Goal: Information Seeking & Learning: Learn about a topic

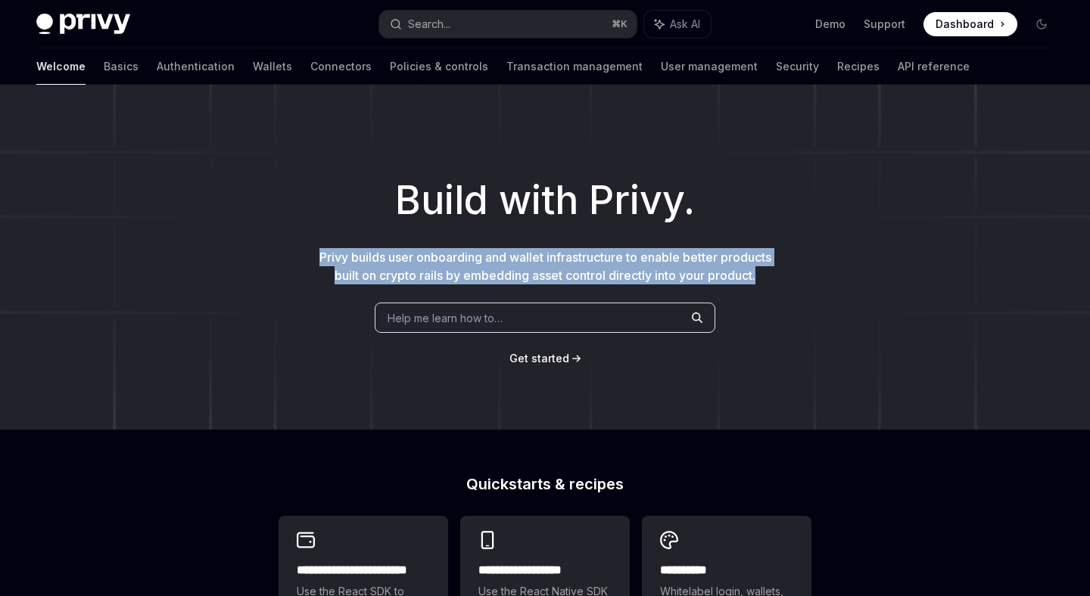
drag, startPoint x: 313, startPoint y: 253, endPoint x: 760, endPoint y: 294, distance: 449.1
click at [760, 294] on div "Build with Privy. Privy builds user onboarding and wallet infrastructure to ena…" at bounding box center [545, 257] width 1090 height 345
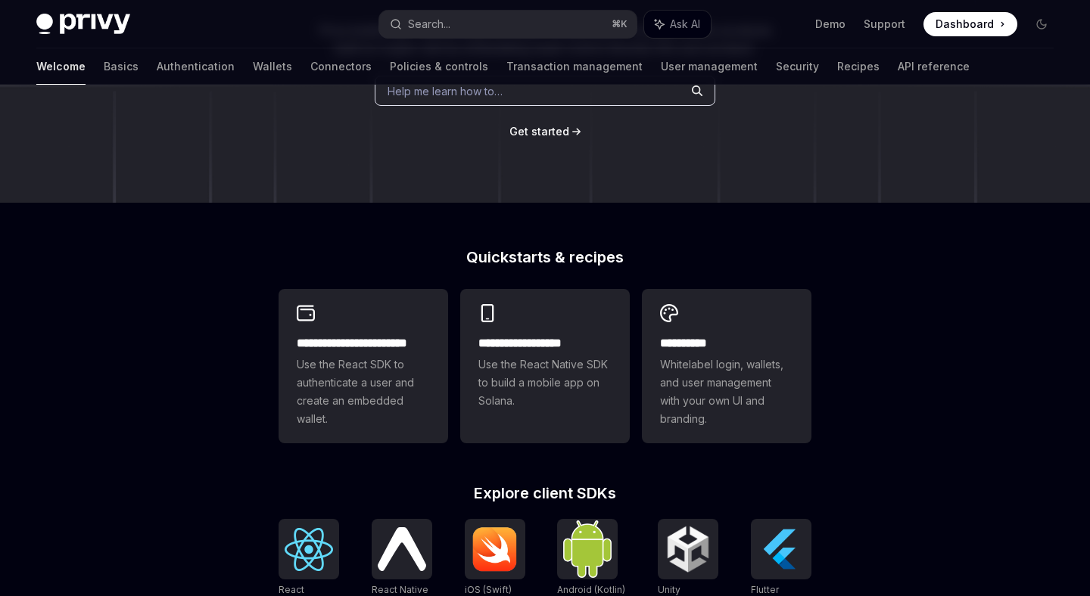
scroll to position [231, 0]
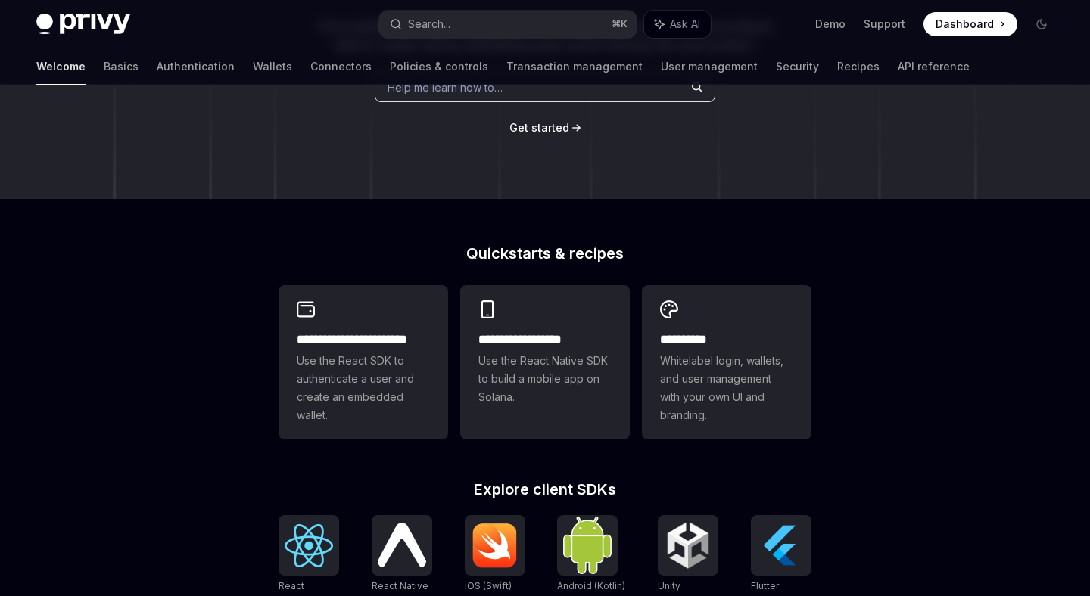
click at [735, 322] on div "**********" at bounding box center [726, 362] width 169 height 154
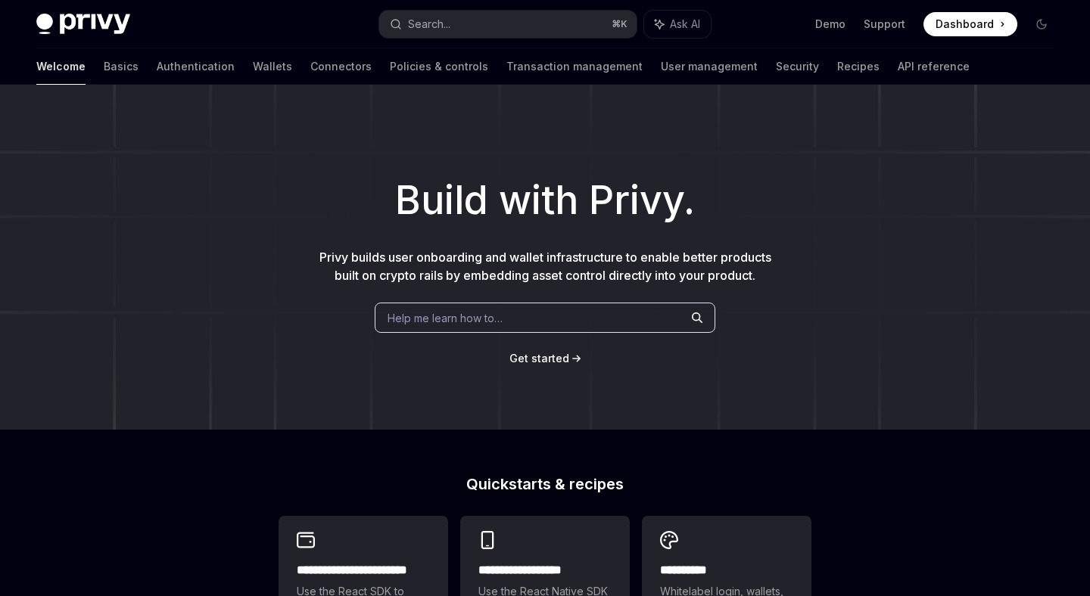
scroll to position [595, 0]
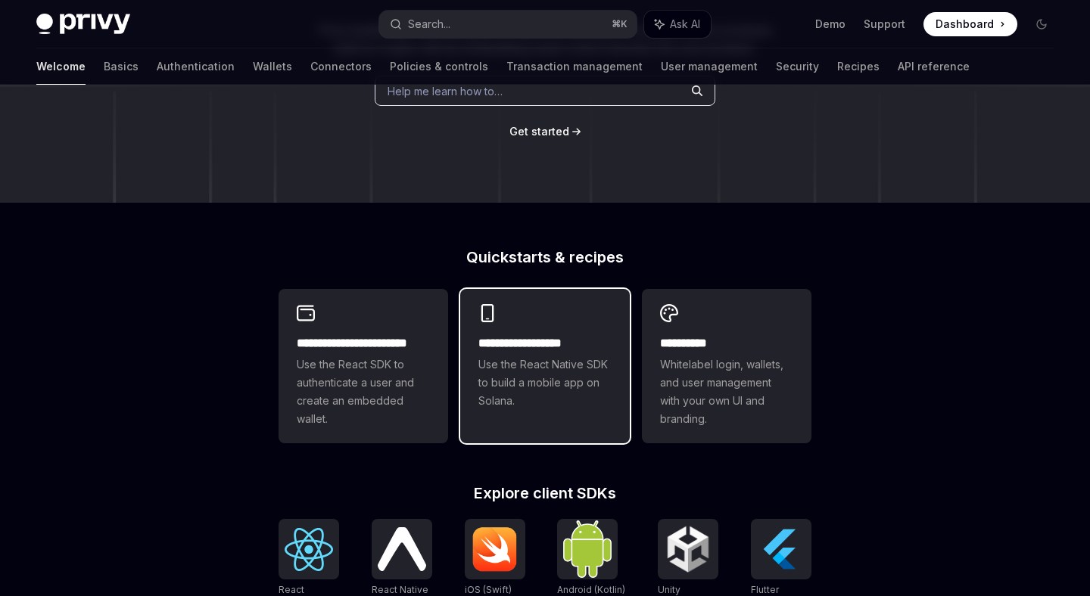
scroll to position [231, 0]
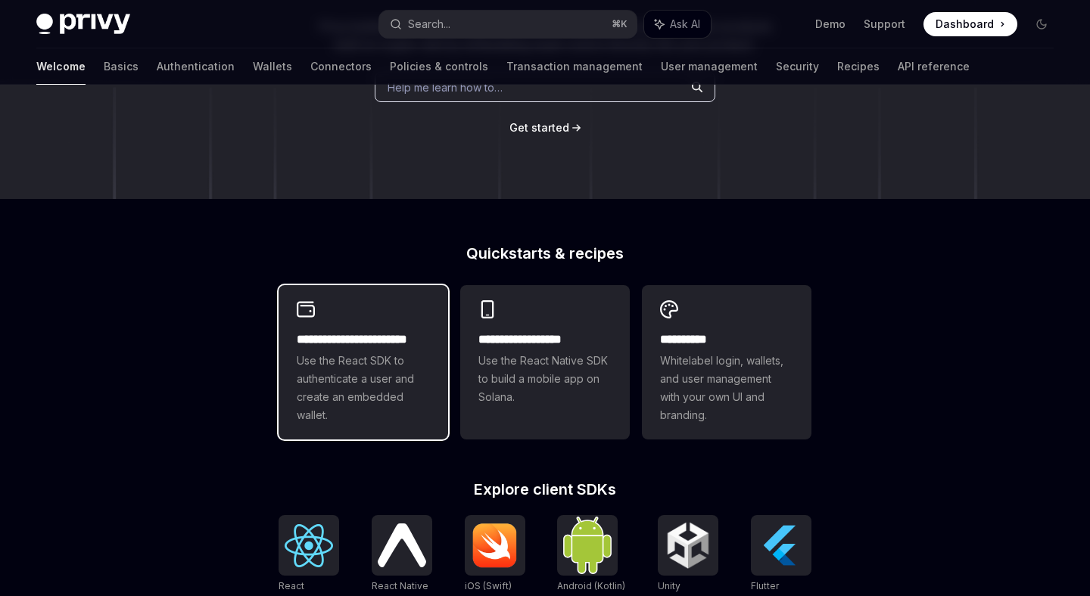
click at [371, 349] on div "**********" at bounding box center [363, 378] width 133 height 94
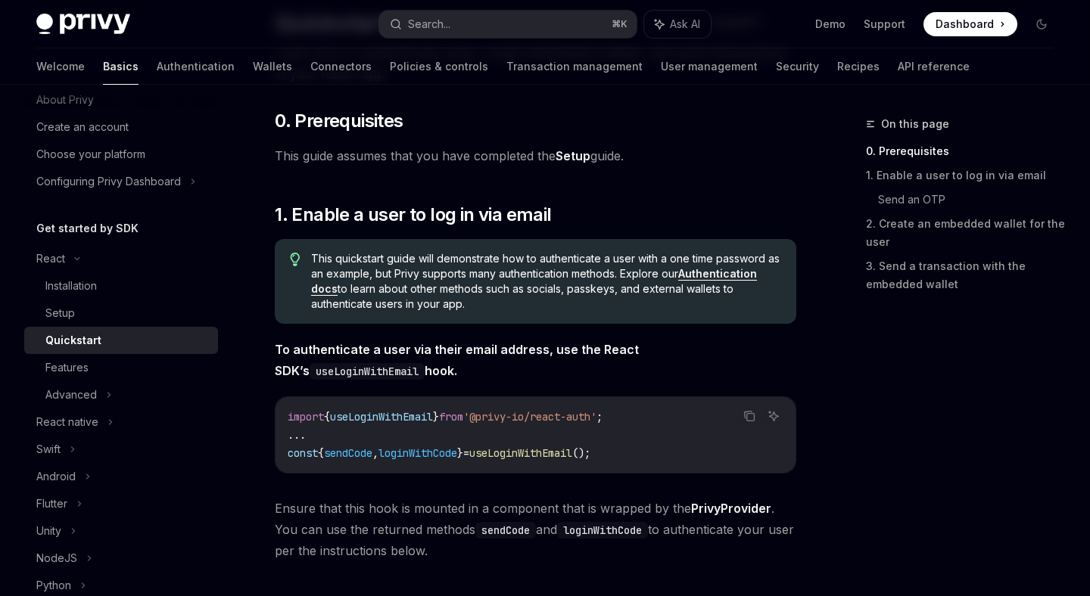
scroll to position [132, 0]
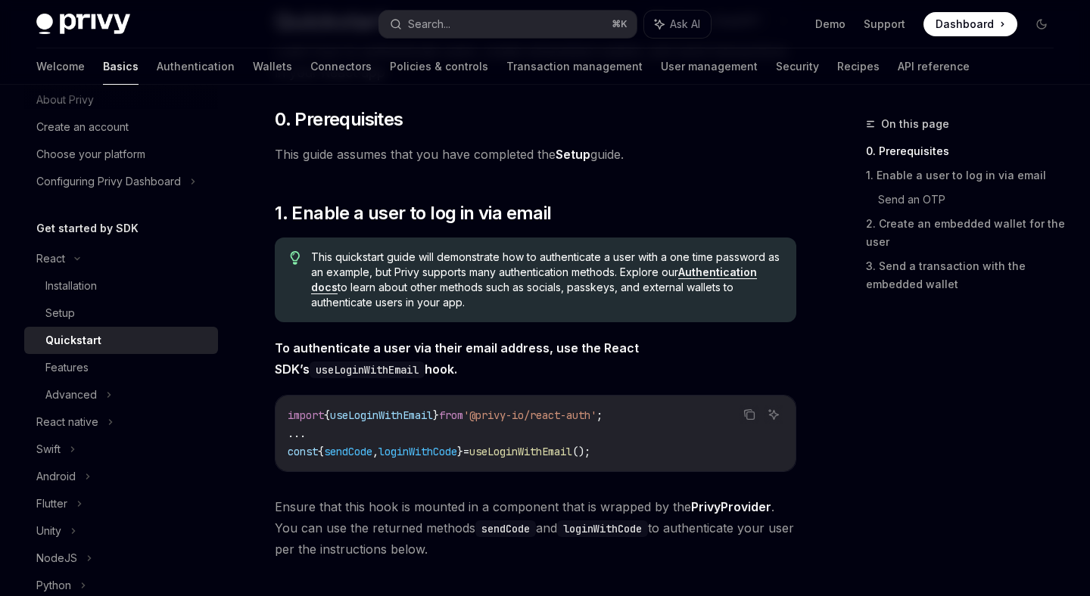
click at [457, 455] on span "loginWithCode" at bounding box center [417, 452] width 79 height 14
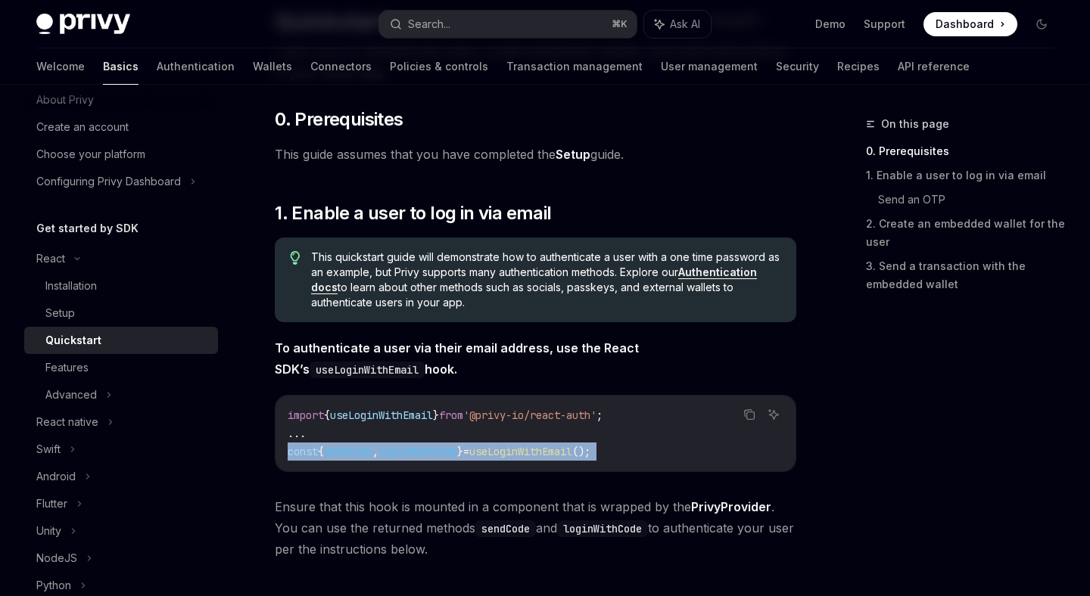
click at [457, 455] on span "loginWithCode" at bounding box center [417, 452] width 79 height 14
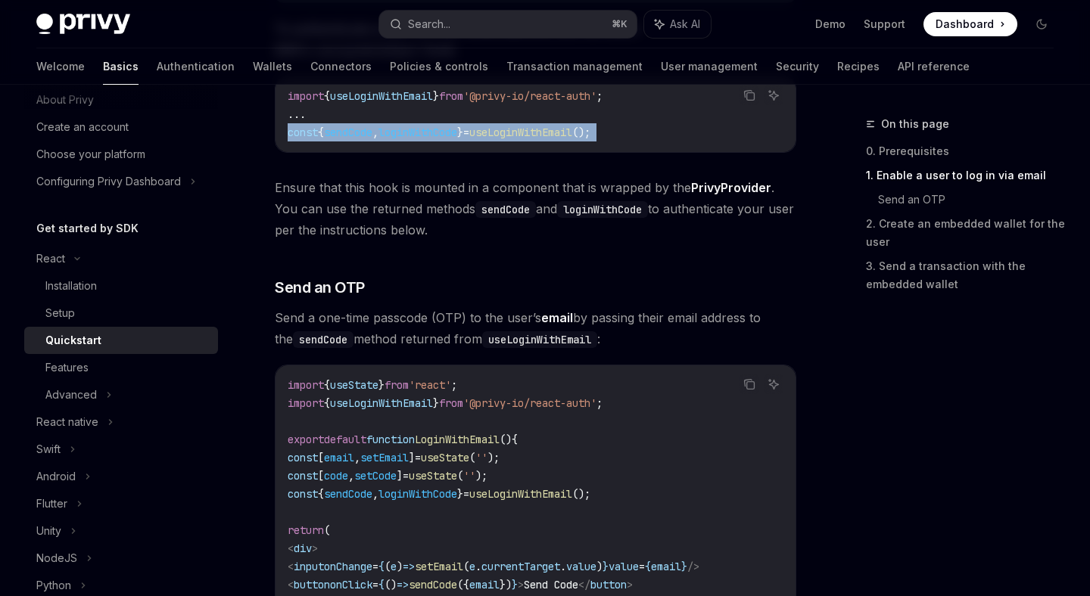
scroll to position [477, 0]
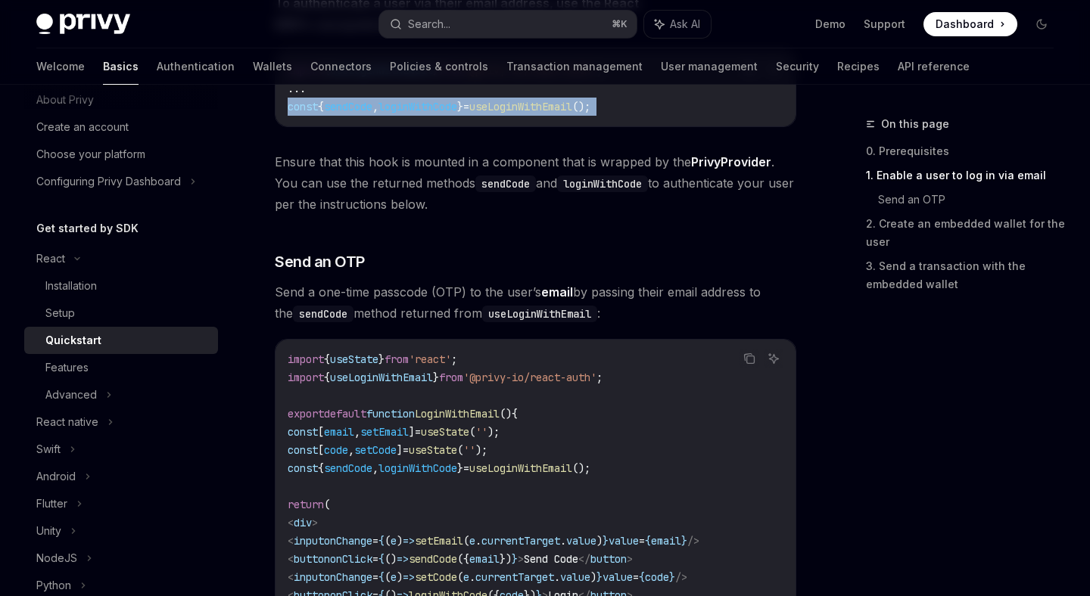
type textarea "*"
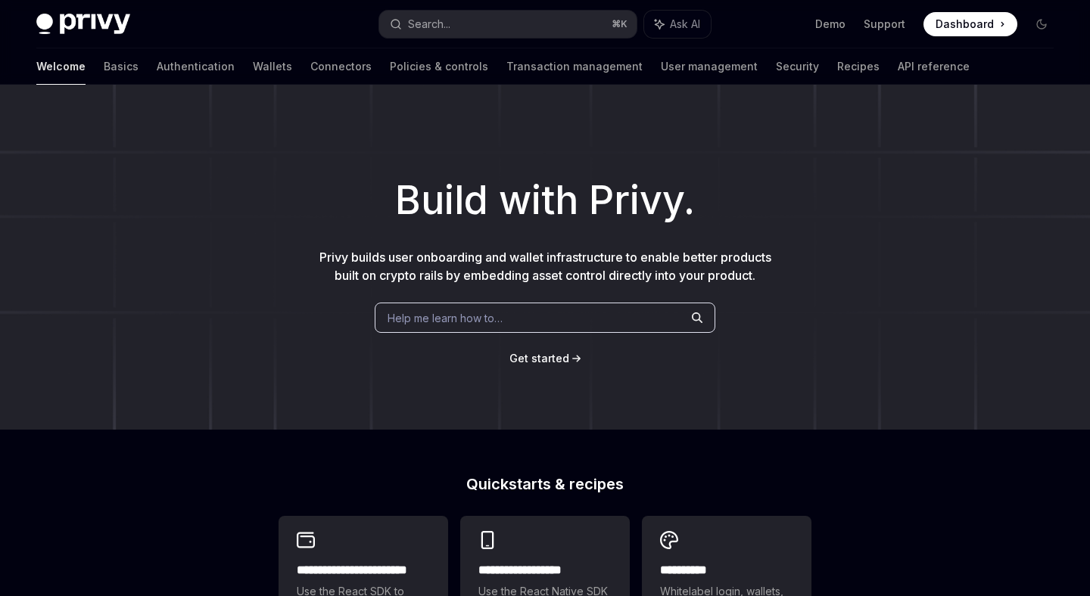
click at [536, 360] on span "Get started" at bounding box center [539, 358] width 60 height 13
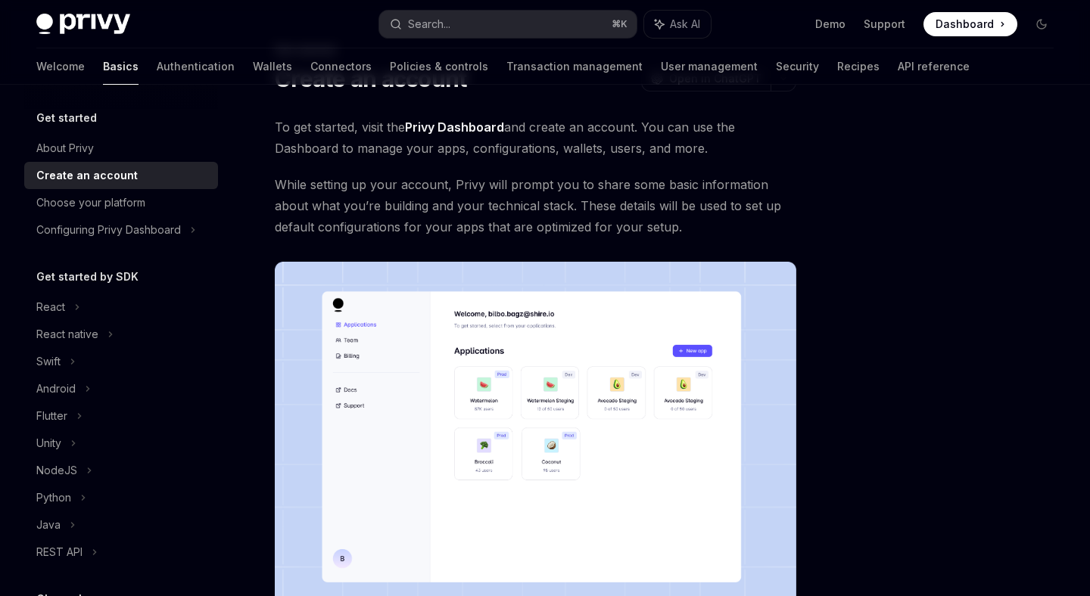
scroll to position [75, 0]
click at [452, 129] on link "Privy Dashboard" at bounding box center [454, 127] width 99 height 16
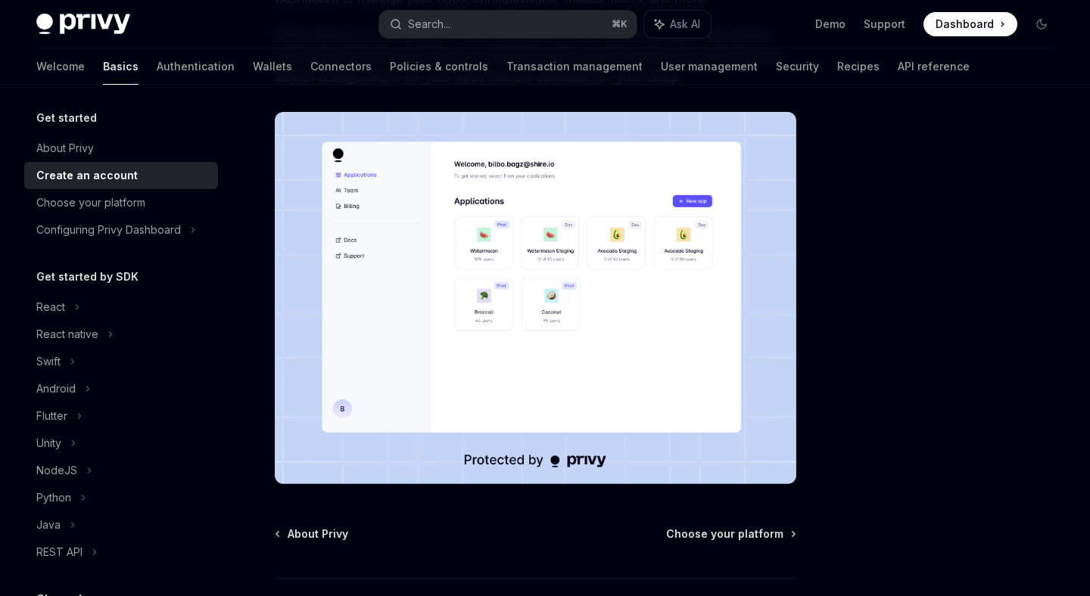
scroll to position [337, 0]
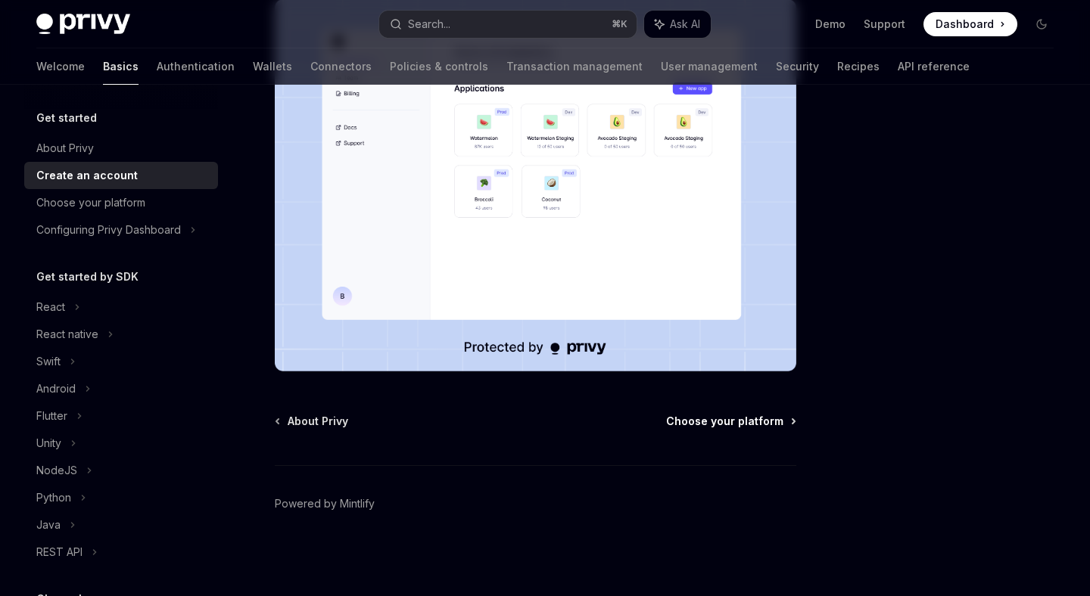
click at [720, 421] on span "Choose your platform" at bounding box center [724, 421] width 117 height 15
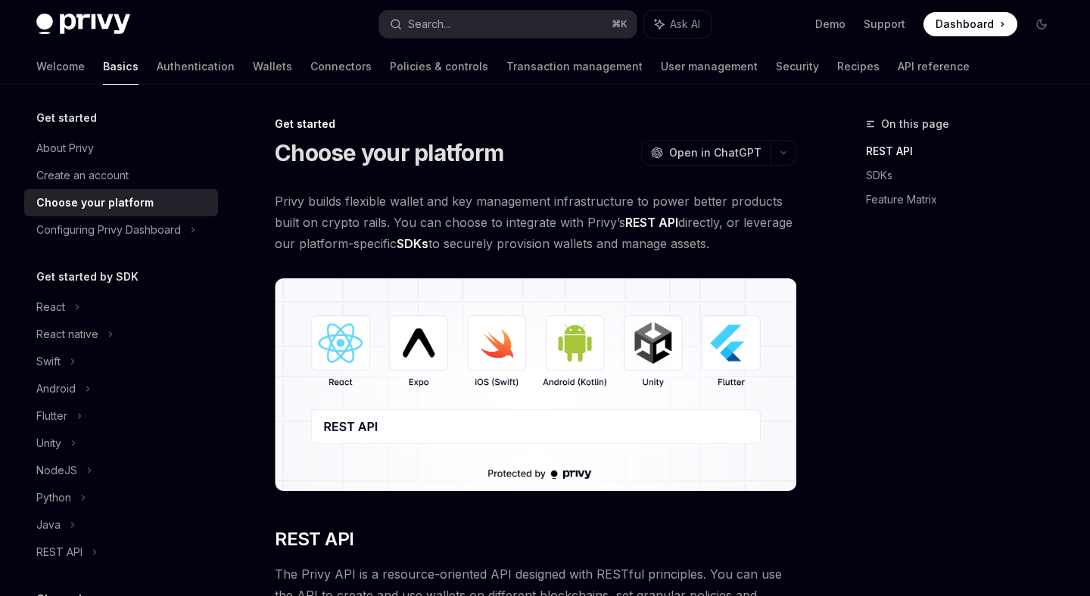
drag, startPoint x: 400, startPoint y: 223, endPoint x: 786, endPoint y: 239, distance: 386.2
click at [786, 239] on span "Privy builds flexible wallet and key management infrastructure to power better …" at bounding box center [535, 223] width 521 height 64
click at [467, 430] on img at bounding box center [535, 384] width 521 height 213
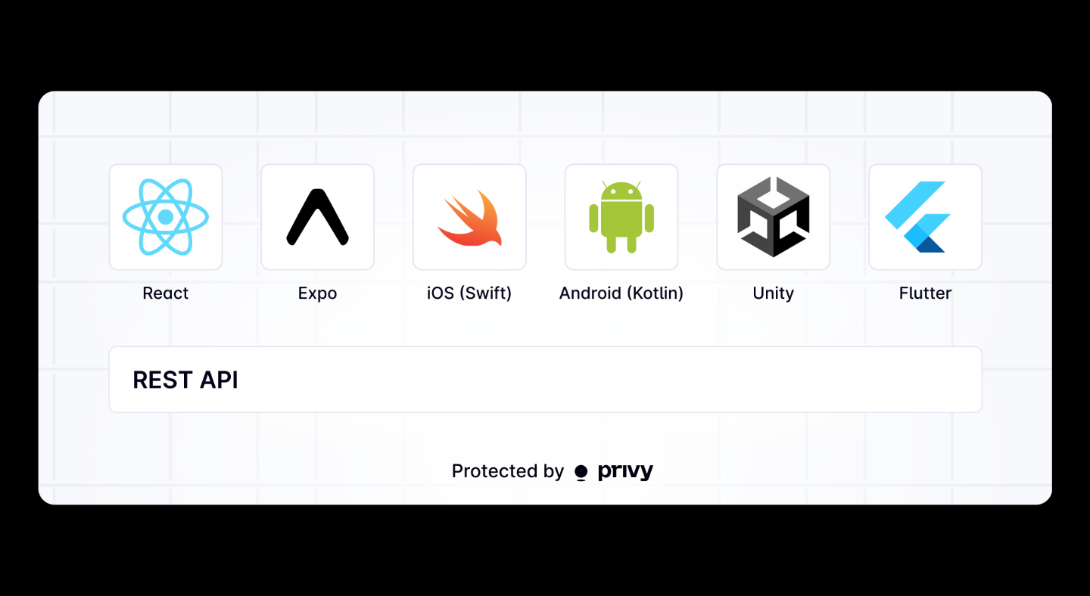
click at [467, 430] on img at bounding box center [545, 298] width 1014 height 414
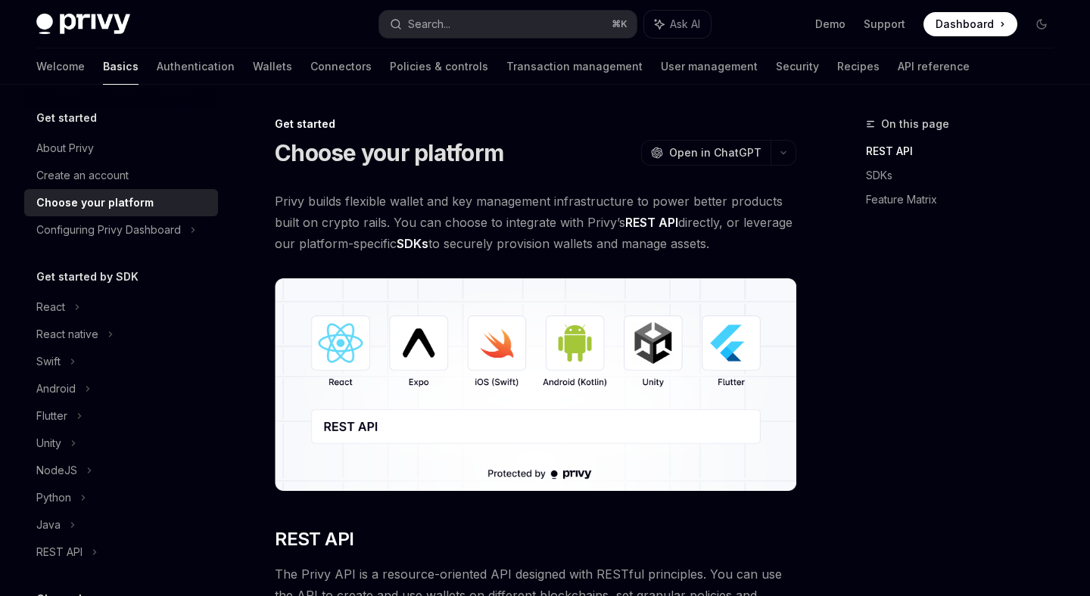
click at [665, 226] on strong "REST API" at bounding box center [651, 222] width 53 height 15
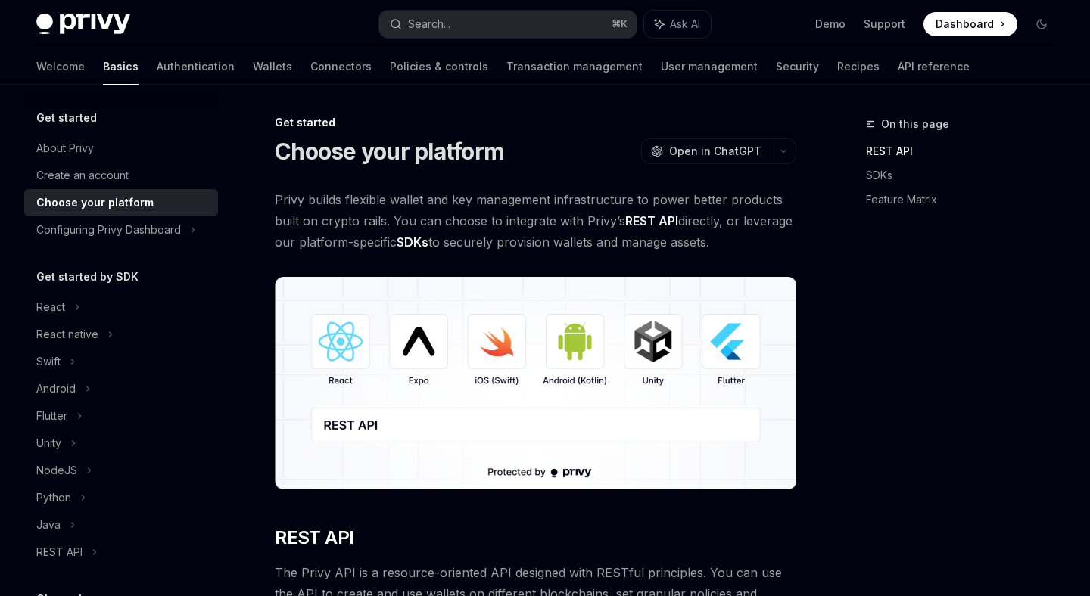
click at [425, 243] on strong "SDKs" at bounding box center [412, 242] width 32 height 15
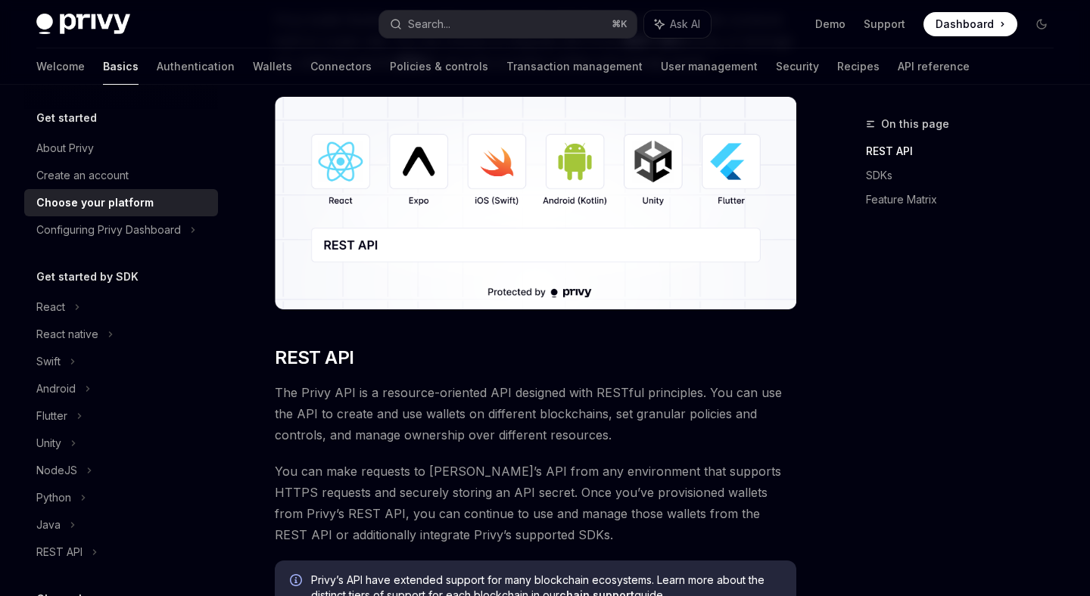
scroll to position [192, 0]
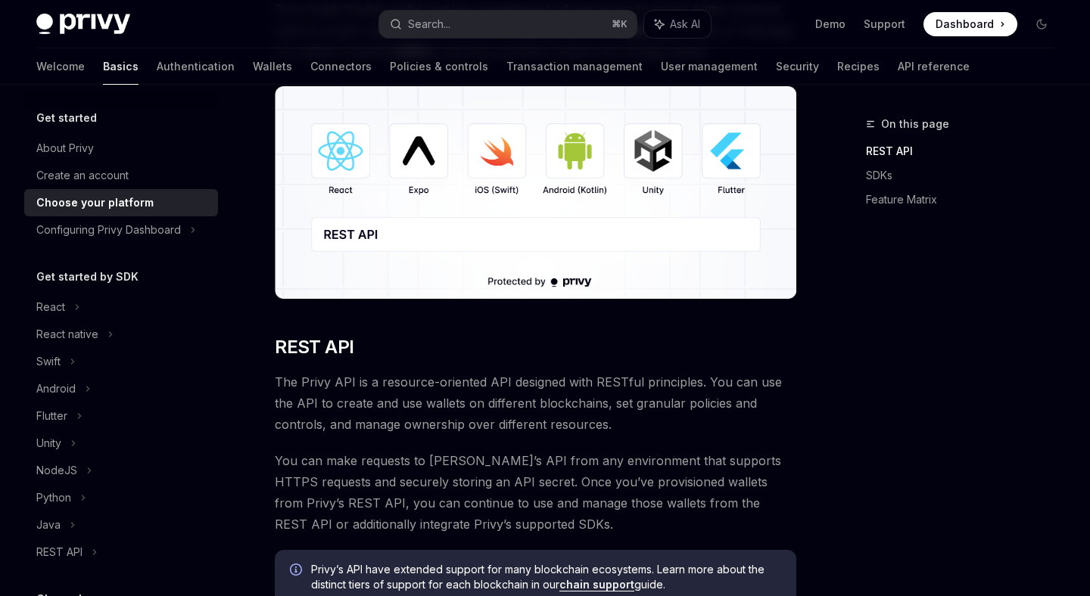
drag, startPoint x: 275, startPoint y: 382, endPoint x: 704, endPoint y: 383, distance: 428.3
click at [704, 383] on span "The Privy API is a resource-oriented API designed with RESTful principles. You …" at bounding box center [535, 404] width 521 height 64
click at [699, 381] on span "The Privy API is a resource-oriented API designed with RESTful principles. You …" at bounding box center [535, 404] width 521 height 64
drag, startPoint x: 699, startPoint y: 381, endPoint x: 816, endPoint y: 435, distance: 129.0
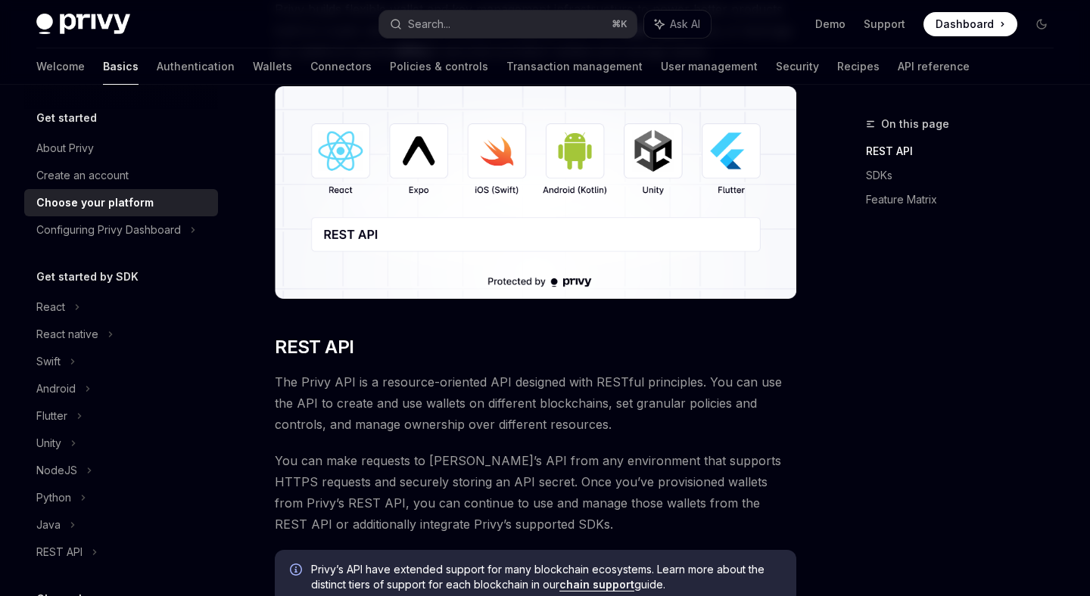
drag, startPoint x: 425, startPoint y: 460, endPoint x: 798, endPoint y: 487, distance: 374.0
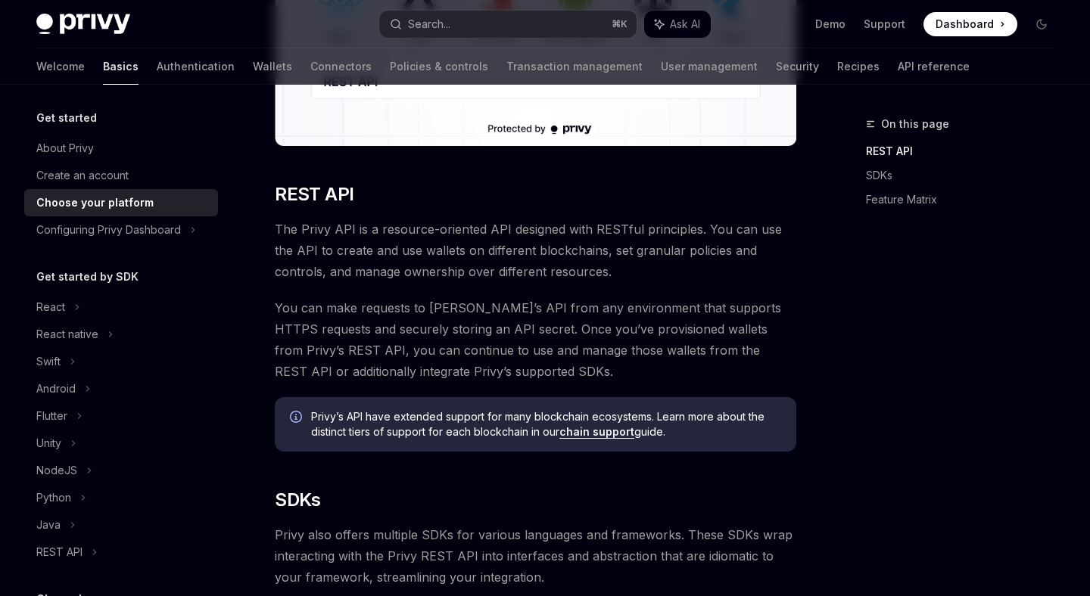
scroll to position [348, 0]
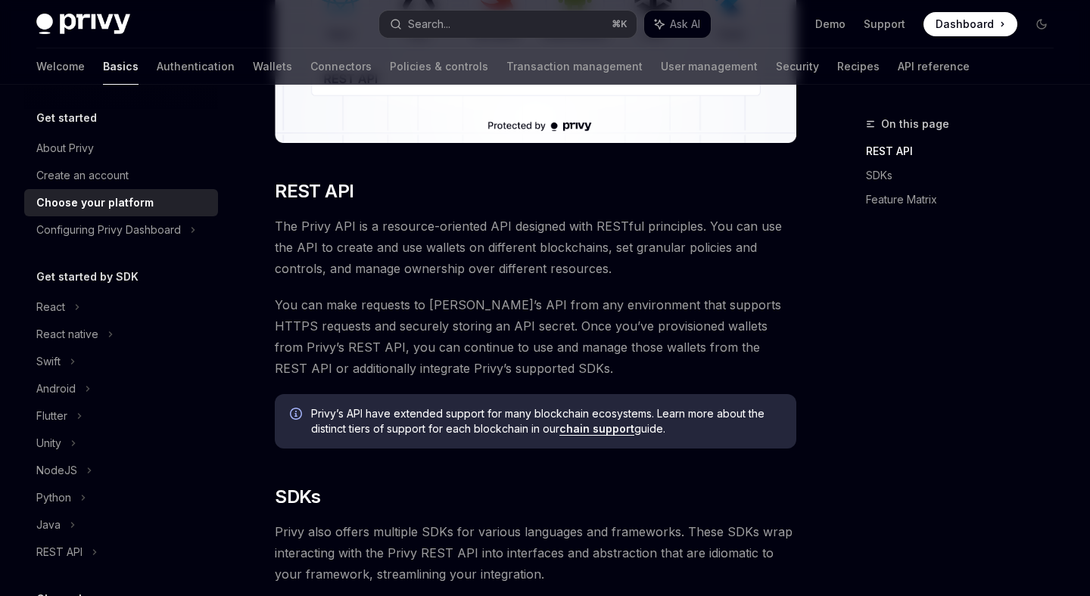
click at [593, 427] on link "chain support" at bounding box center [596, 429] width 75 height 14
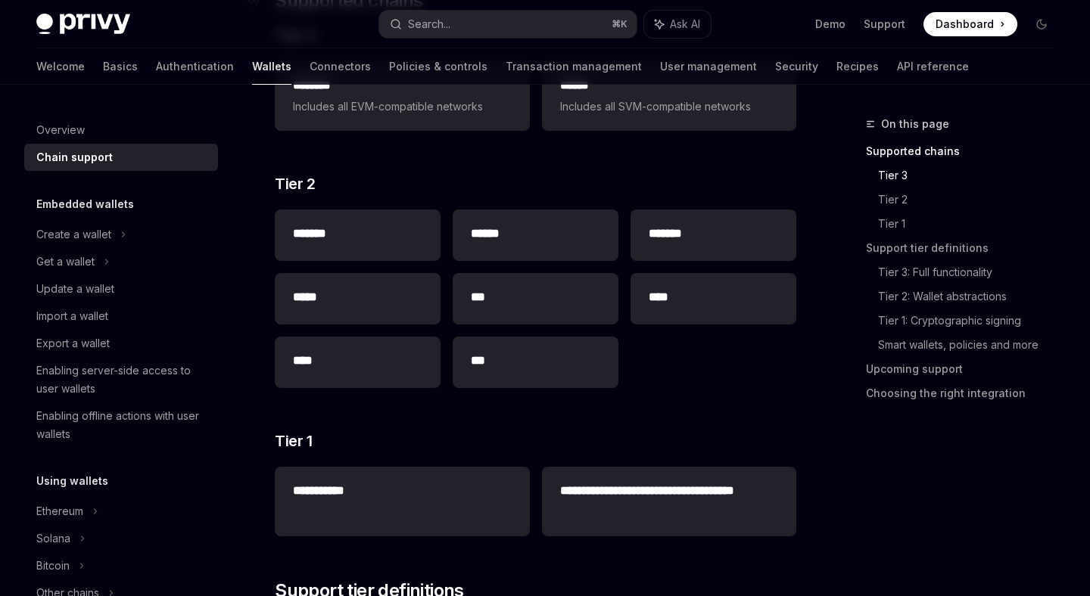
scroll to position [357, 0]
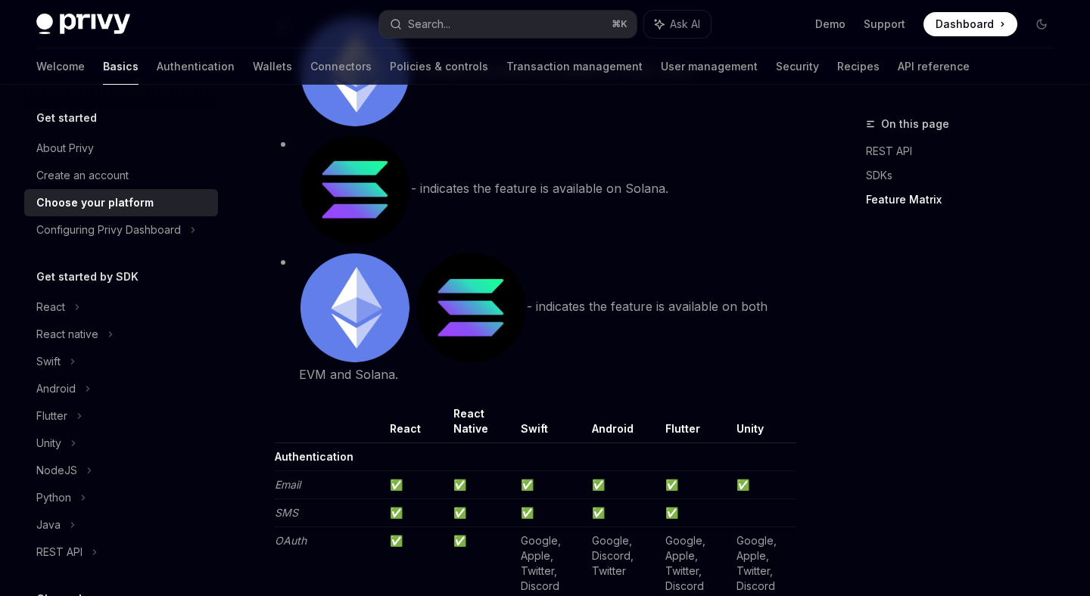
scroll to position [1503, 0]
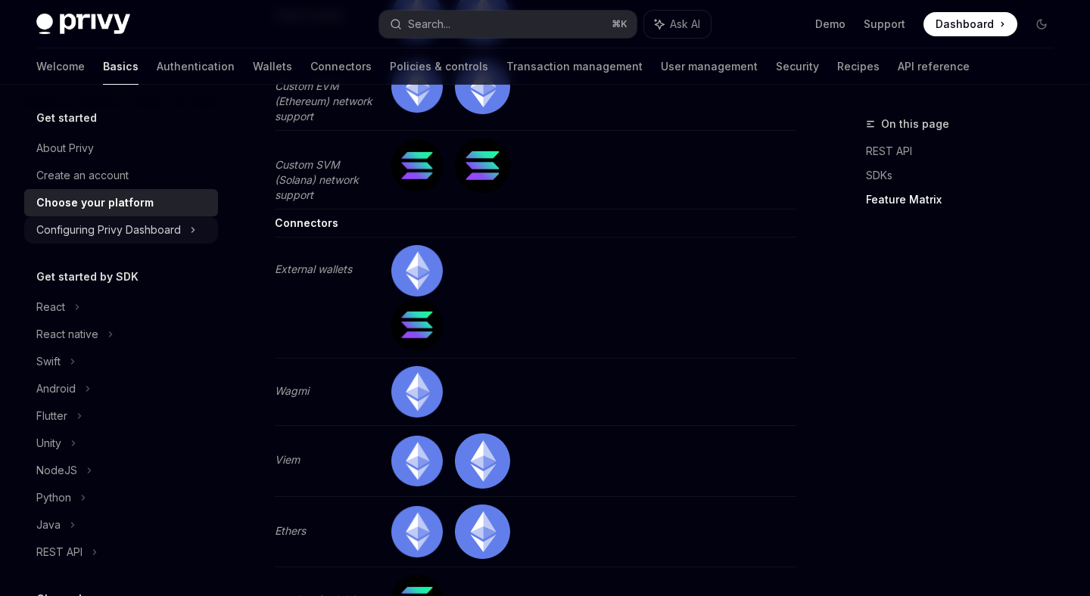
click at [151, 229] on div "Configuring Privy Dashboard" at bounding box center [108, 230] width 145 height 18
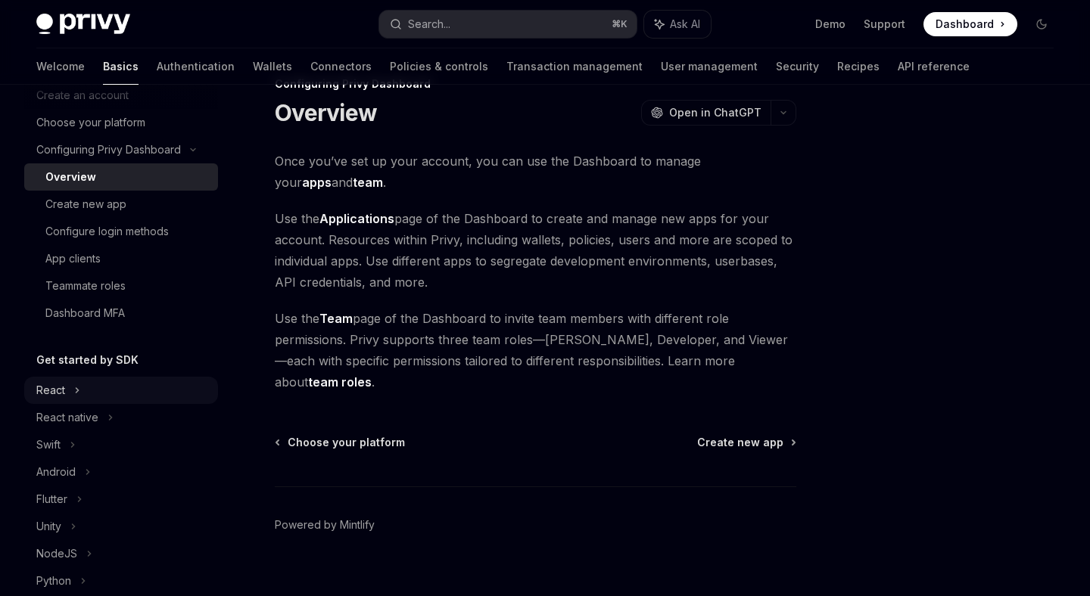
scroll to position [98, 0]
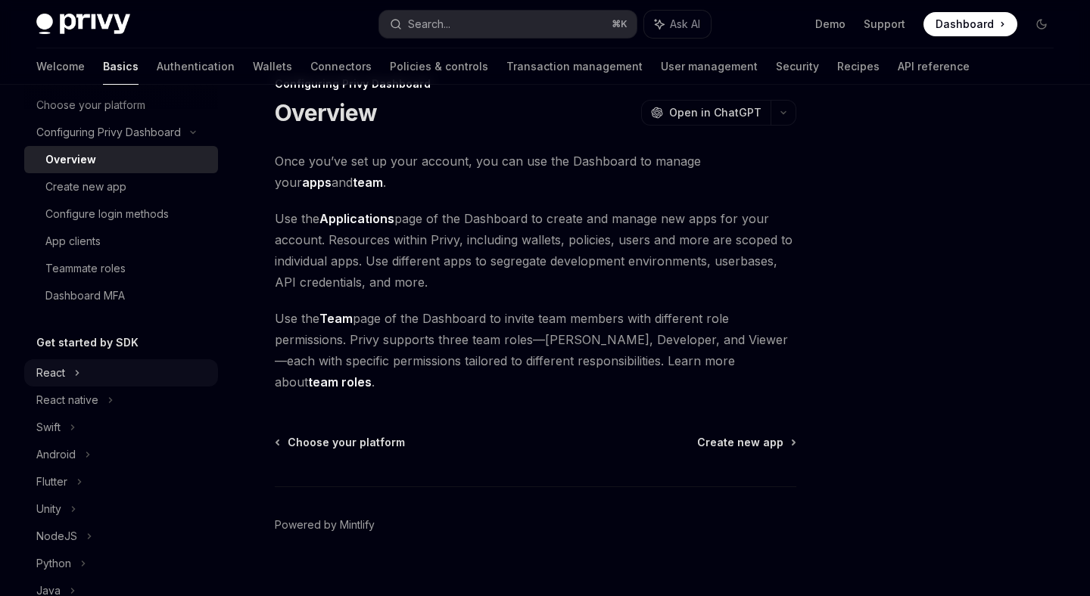
click at [144, 377] on div "React" at bounding box center [121, 372] width 194 height 27
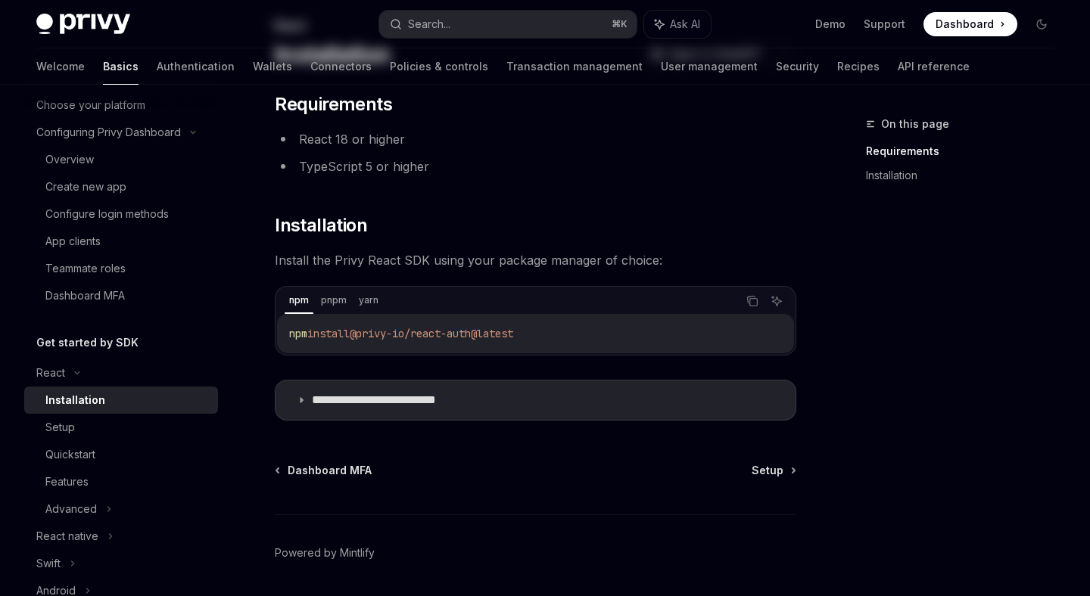
scroll to position [148, 0]
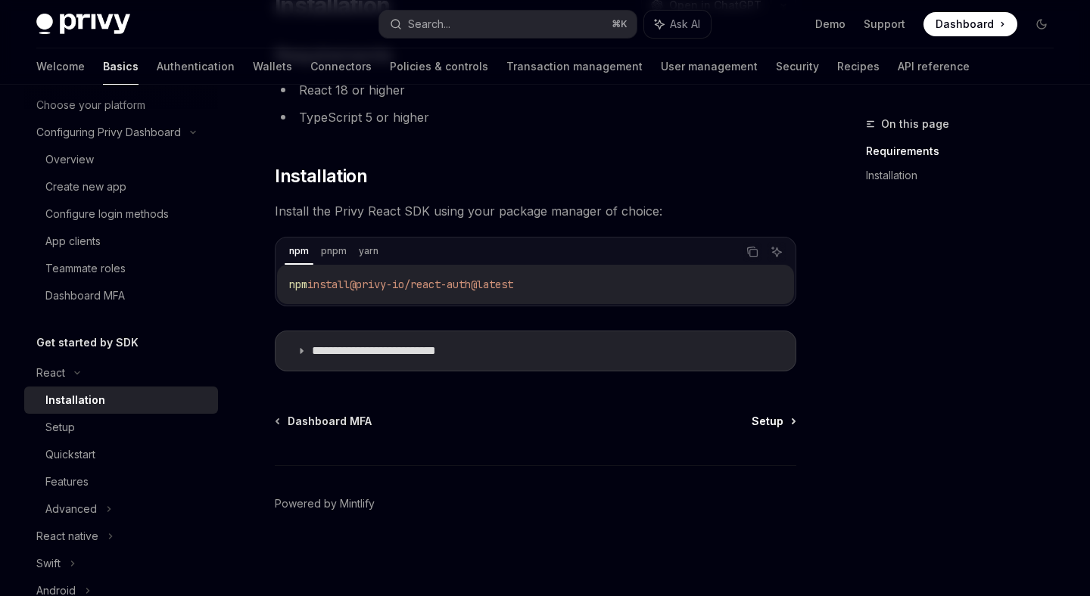
click at [779, 424] on span "Setup" at bounding box center [767, 421] width 32 height 15
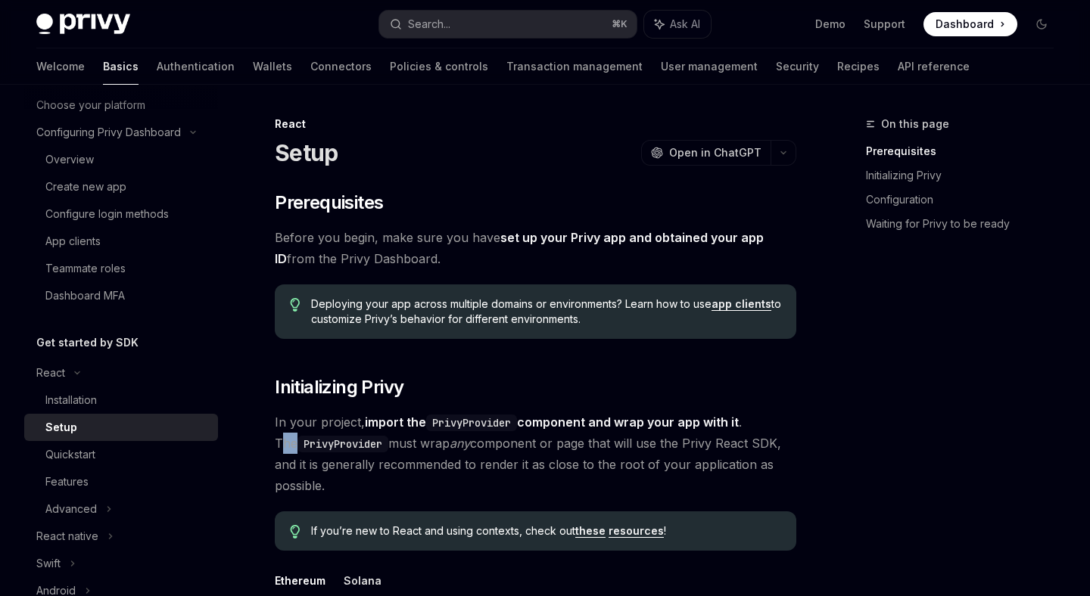
drag, startPoint x: 754, startPoint y: 418, endPoint x: 791, endPoint y: 418, distance: 37.8
click at [791, 418] on span "In your project, import the PrivyProvider component and wrap your app with it .…" at bounding box center [535, 454] width 521 height 85
click at [791, 422] on span "In your project, import the PrivyProvider component and wrap your app with it .…" at bounding box center [535, 454] width 521 height 85
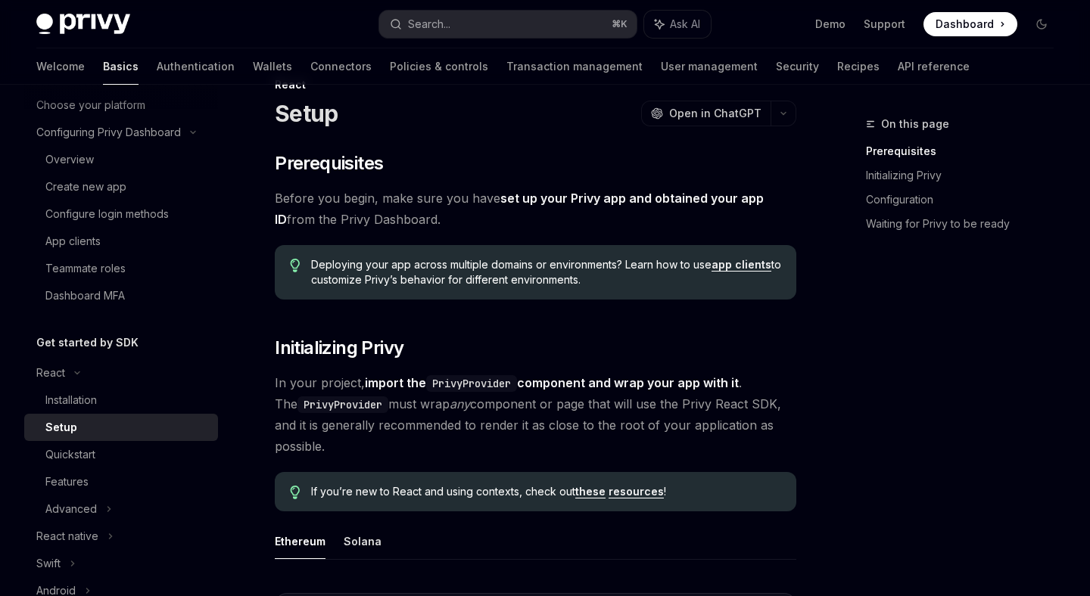
scroll to position [51, 0]
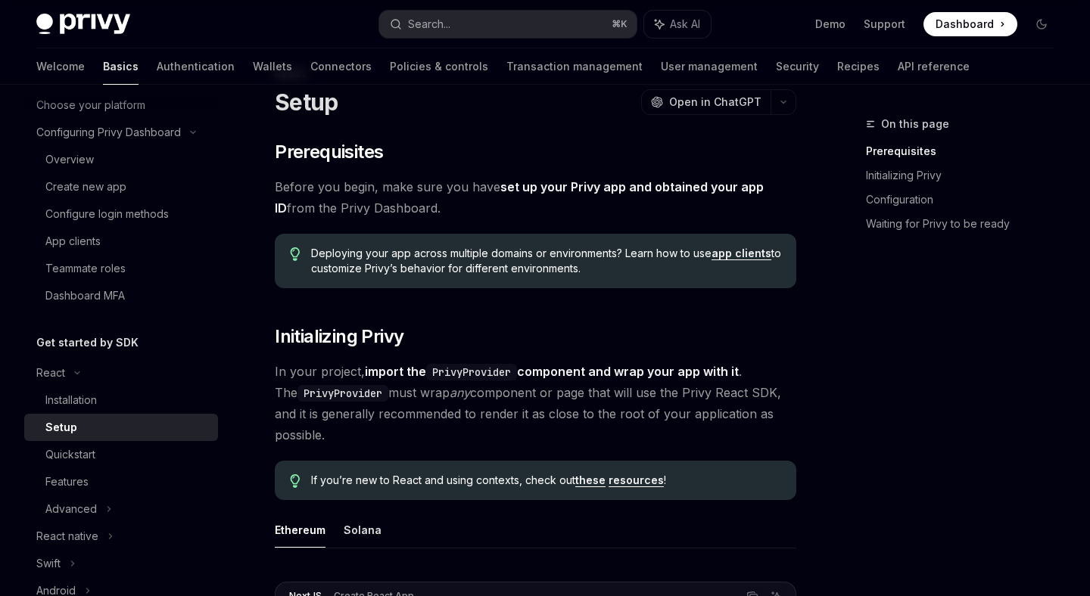
click at [640, 480] on link "resources" at bounding box center [635, 481] width 55 height 14
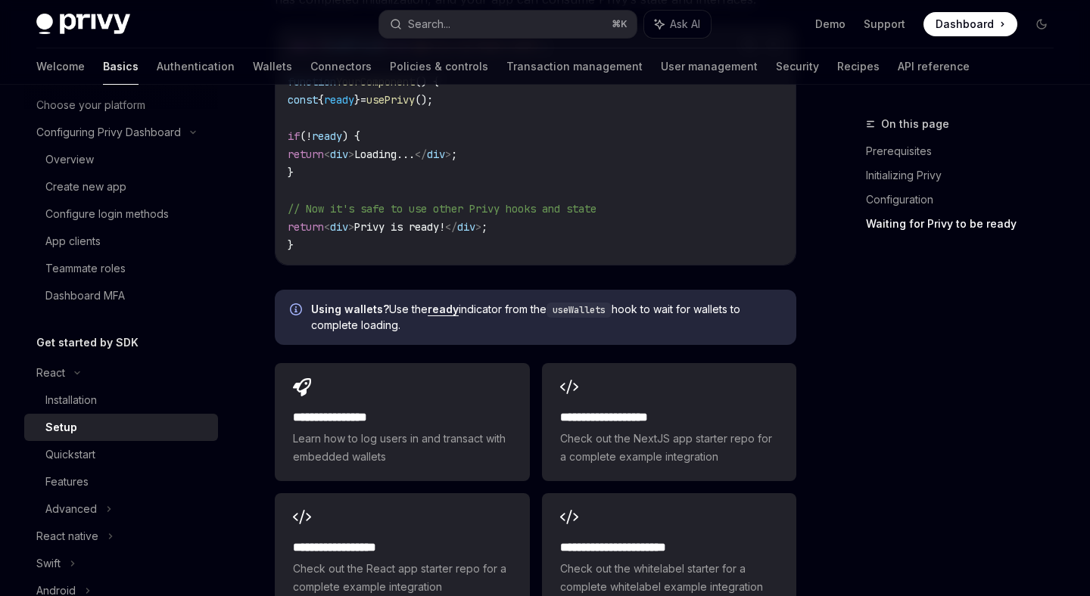
scroll to position [1809, 0]
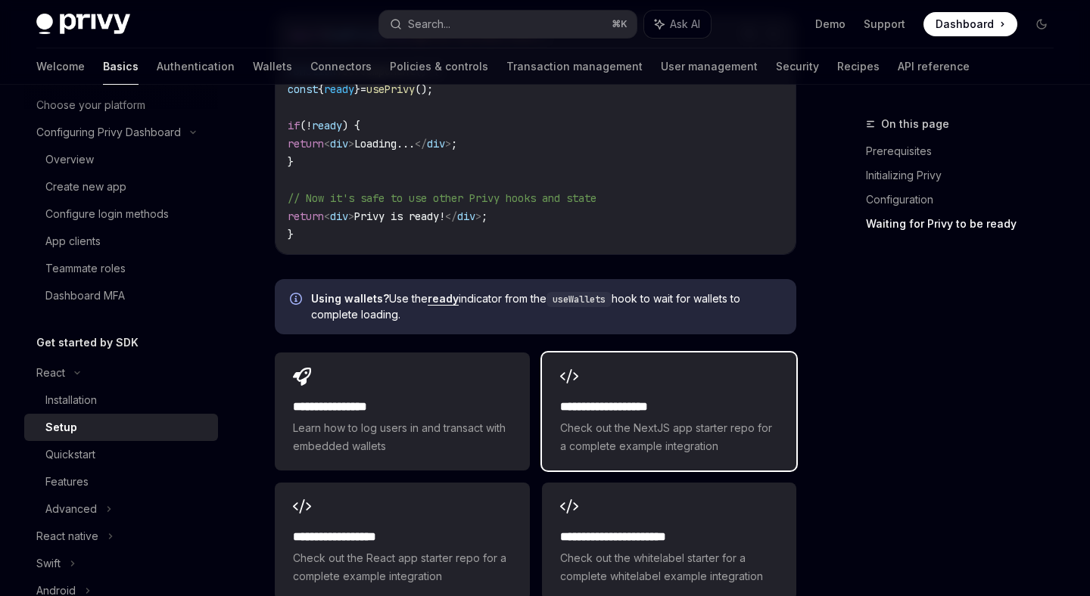
click at [653, 462] on div "**********" at bounding box center [669, 412] width 254 height 118
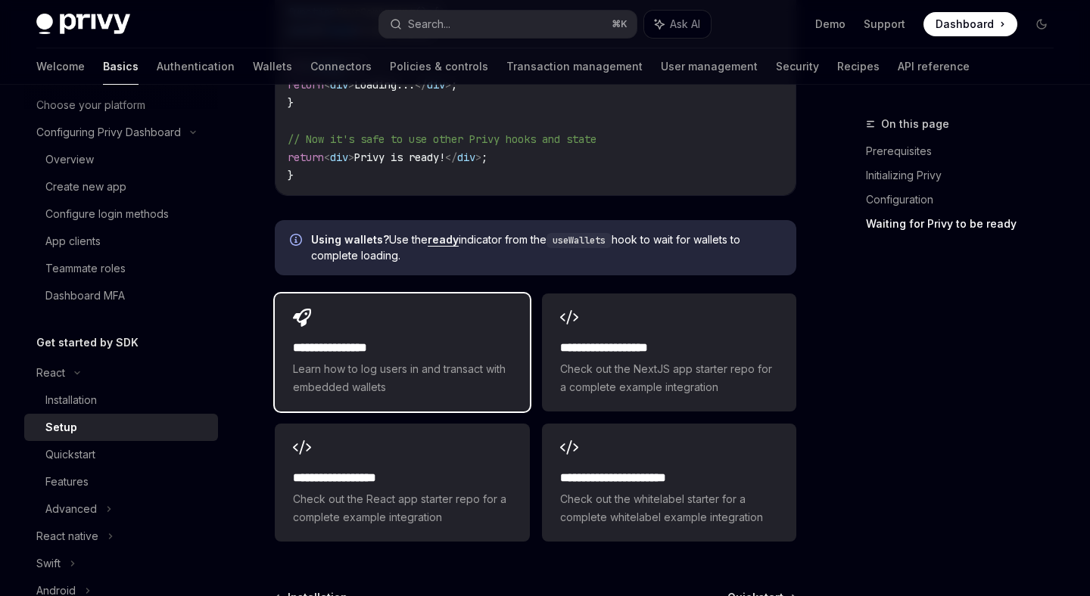
scroll to position [1871, 0]
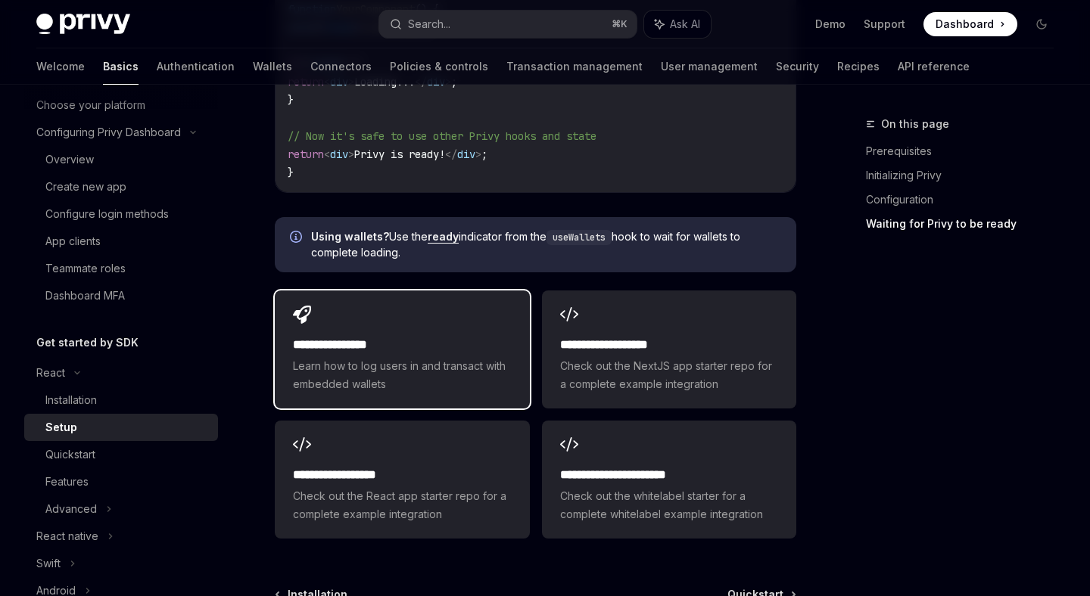
click at [459, 362] on span "Learn how to log users in and transact with embedded wallets" at bounding box center [402, 375] width 218 height 36
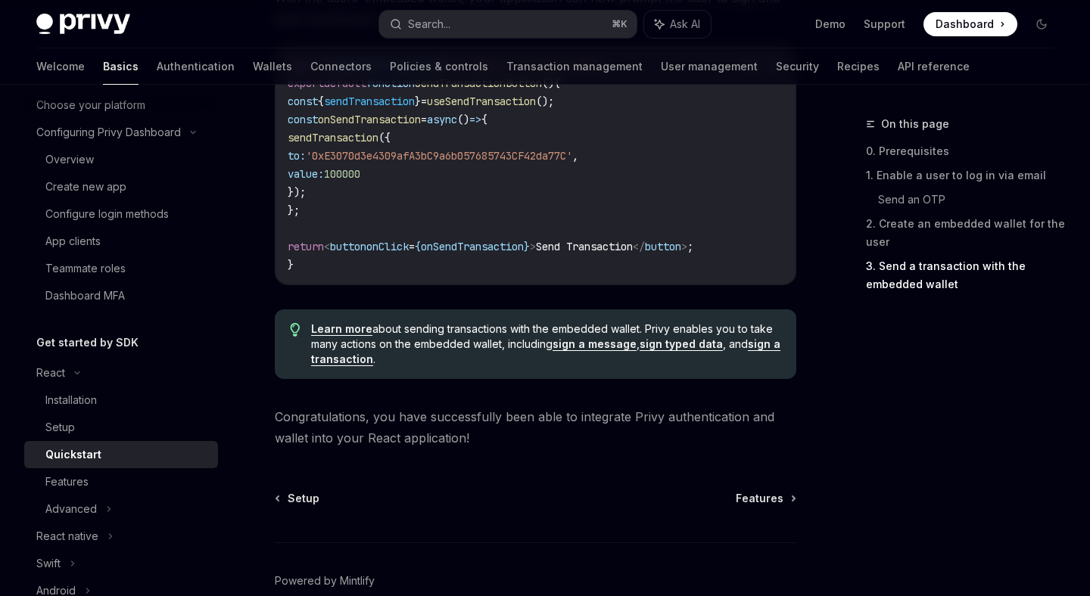
scroll to position [1520, 0]
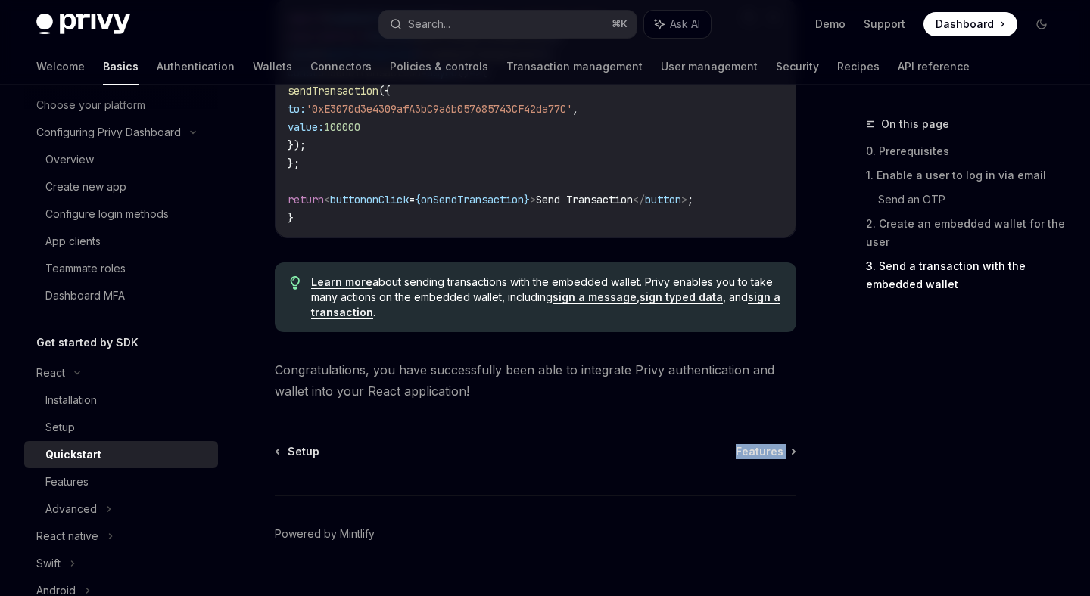
scroll to position [1599, 0]
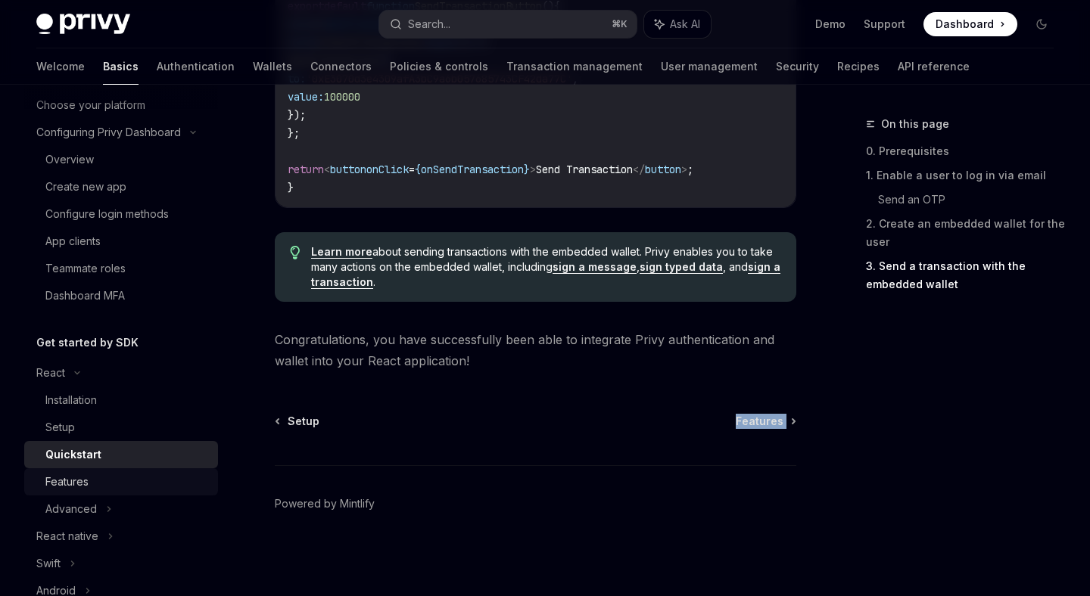
click at [195, 473] on div "Features" at bounding box center [126, 482] width 163 height 18
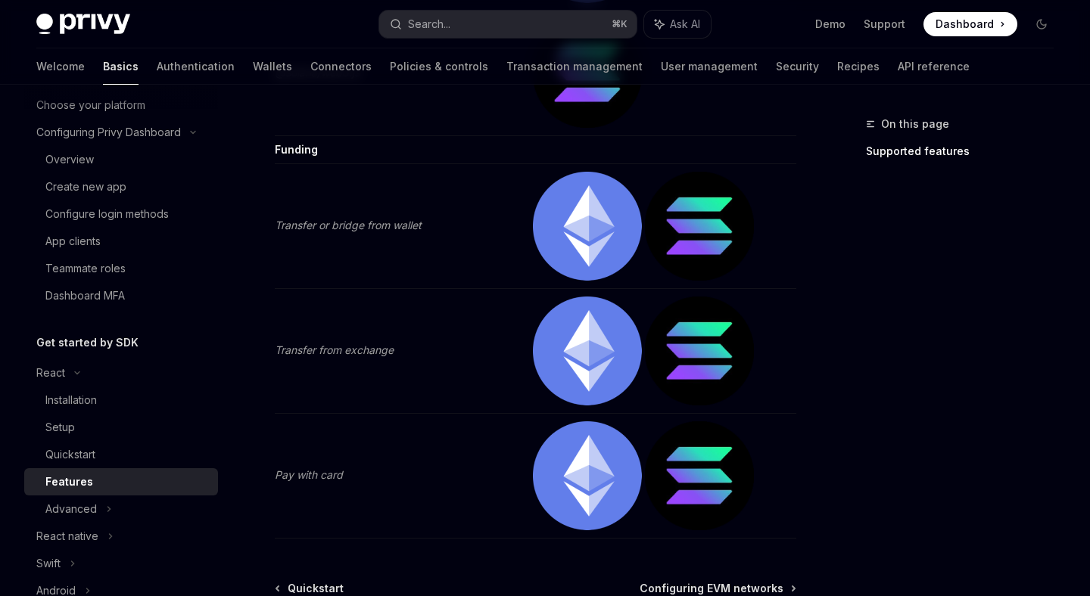
scroll to position [3299, 0]
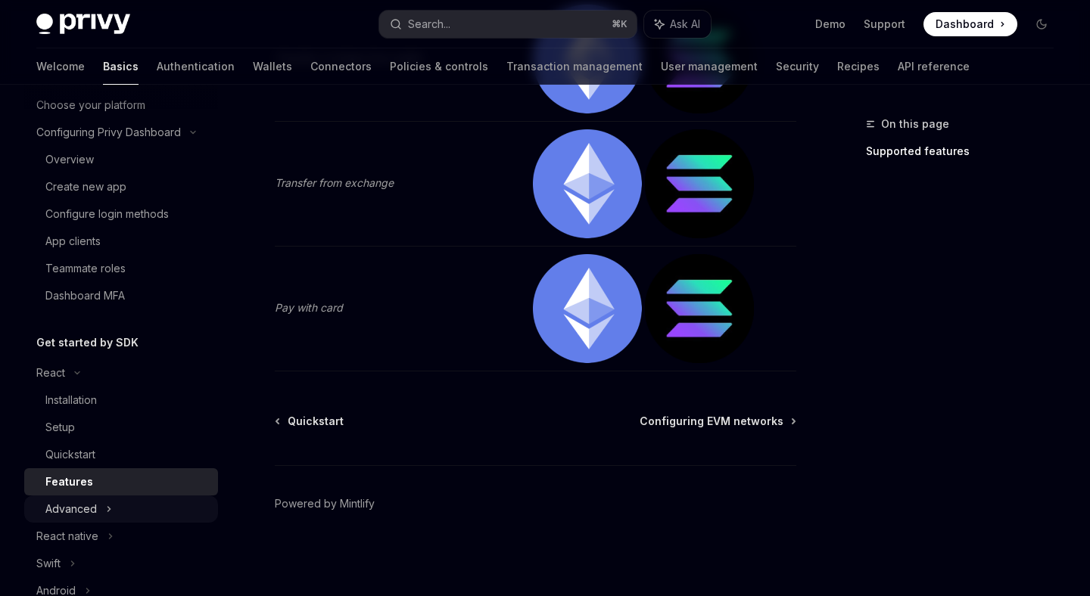
click at [147, 509] on div "Advanced" at bounding box center [121, 509] width 194 height 27
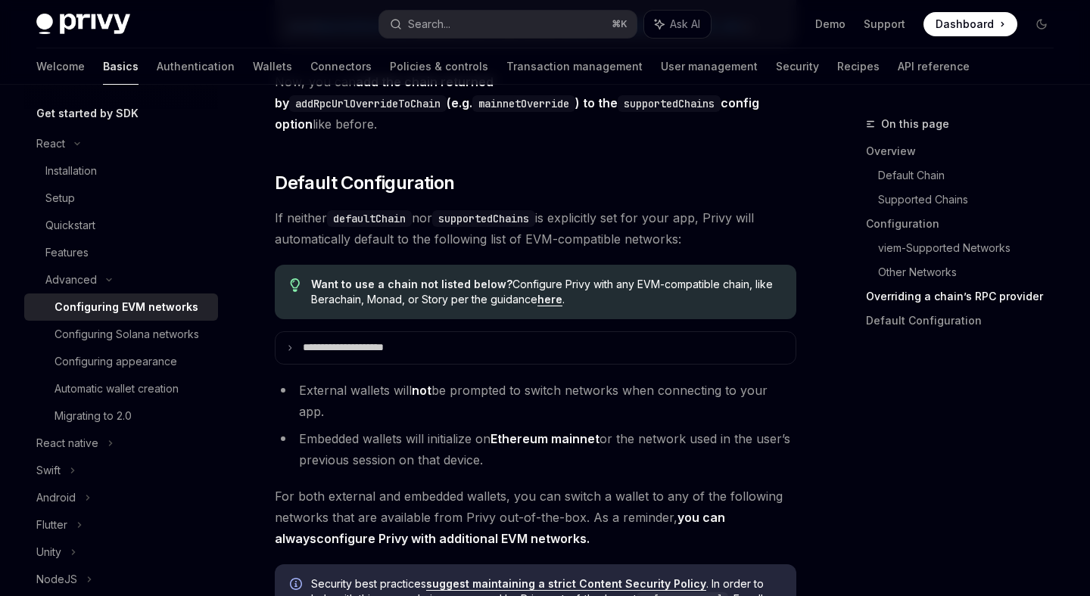
scroll to position [4102, 0]
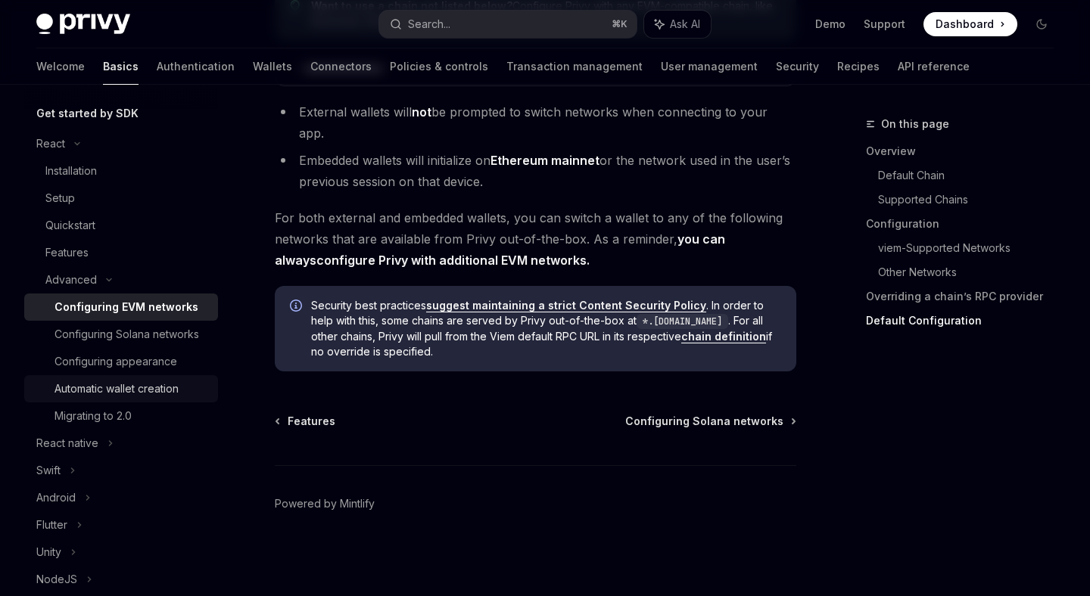
click at [188, 392] on div "Automatic wallet creation" at bounding box center [131, 389] width 154 height 18
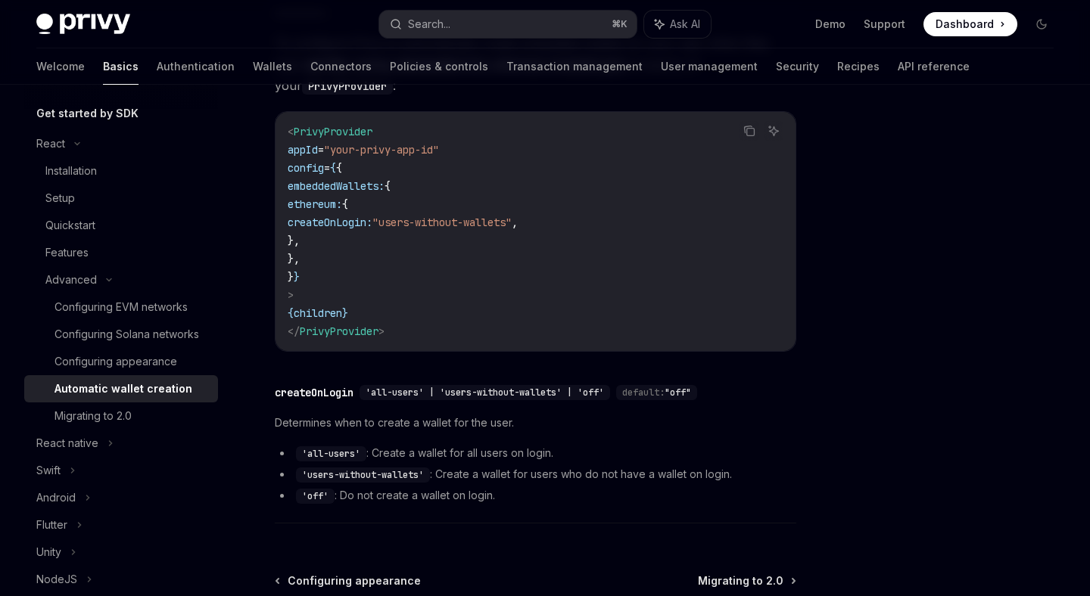
scroll to position [496, 0]
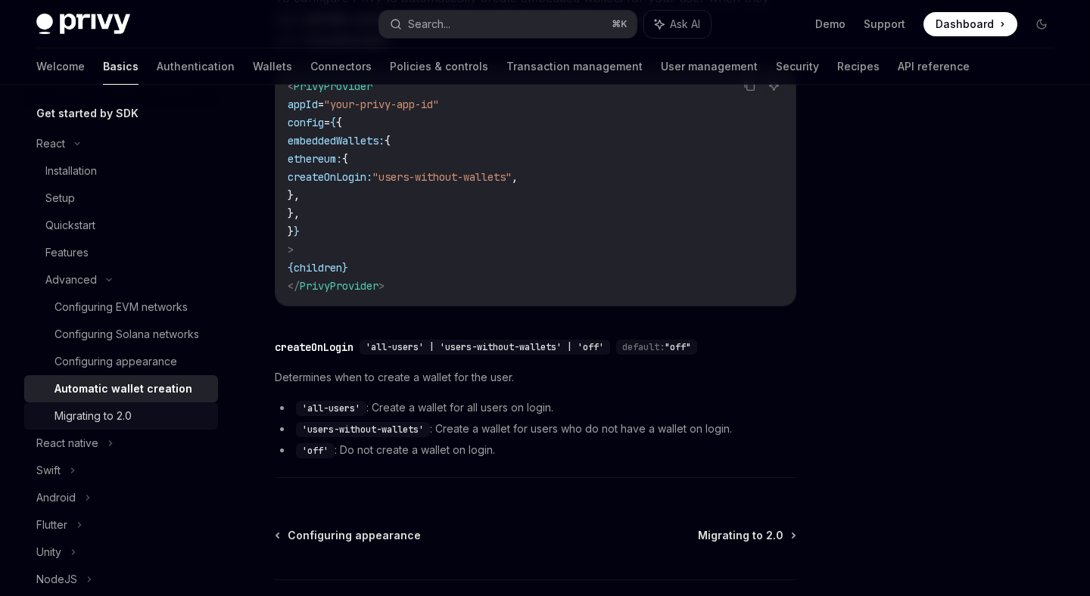
click at [181, 415] on div "Migrating to 2.0" at bounding box center [131, 416] width 154 height 18
type textarea "*"
